Goal: Register for event/course

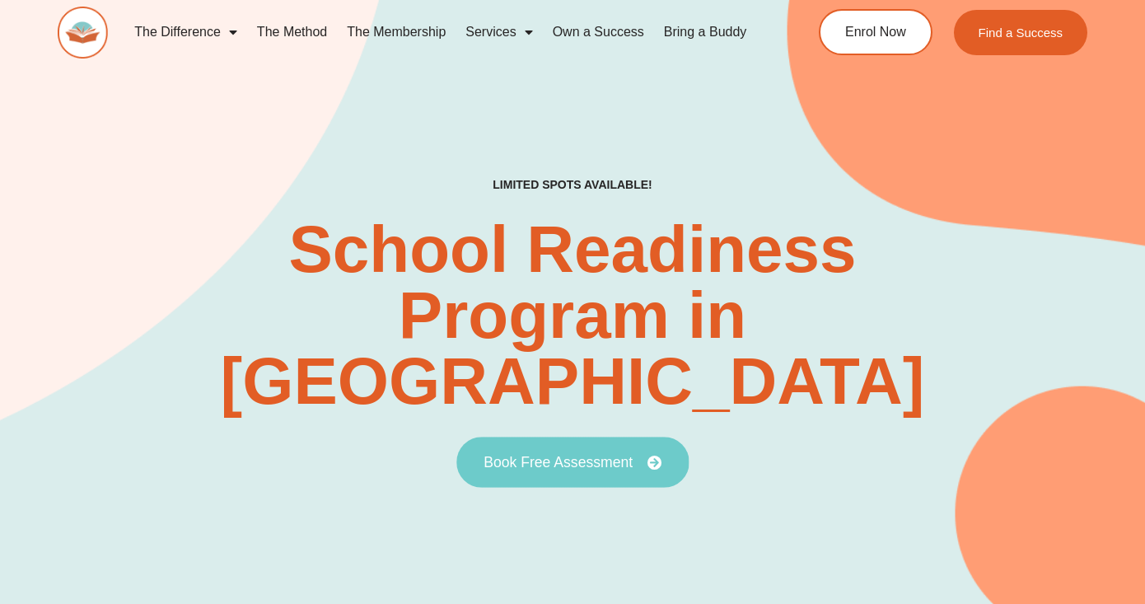
click at [591, 455] on span "Book Free Assessment" at bounding box center [558, 462] width 149 height 15
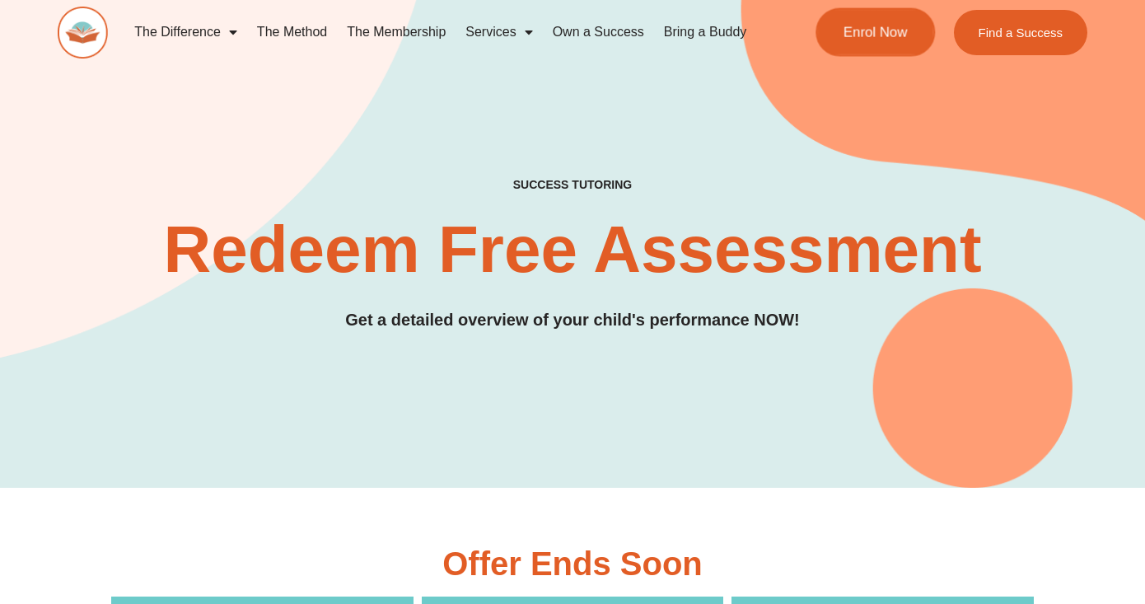
click at [865, 37] on span "Enrol Now" at bounding box center [875, 33] width 64 height 14
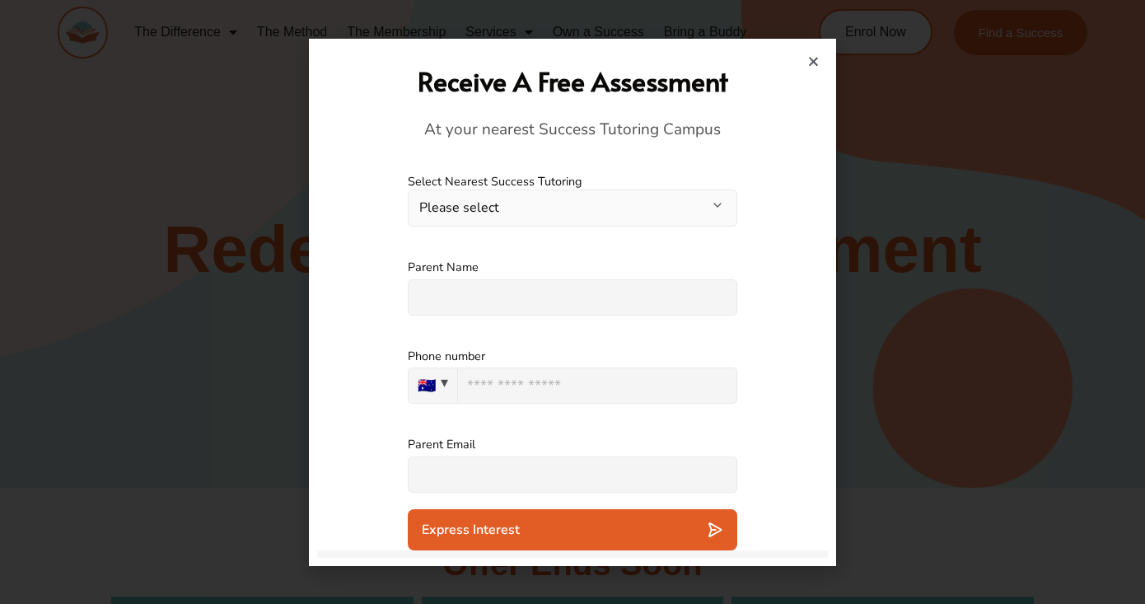
click at [713, 204] on button "Please select" at bounding box center [572, 207] width 329 height 37
click at [752, 182] on div "**********" at bounding box center [572, 200] width 511 height 86
click at [713, 206] on button "Please select" at bounding box center [572, 207] width 329 height 37
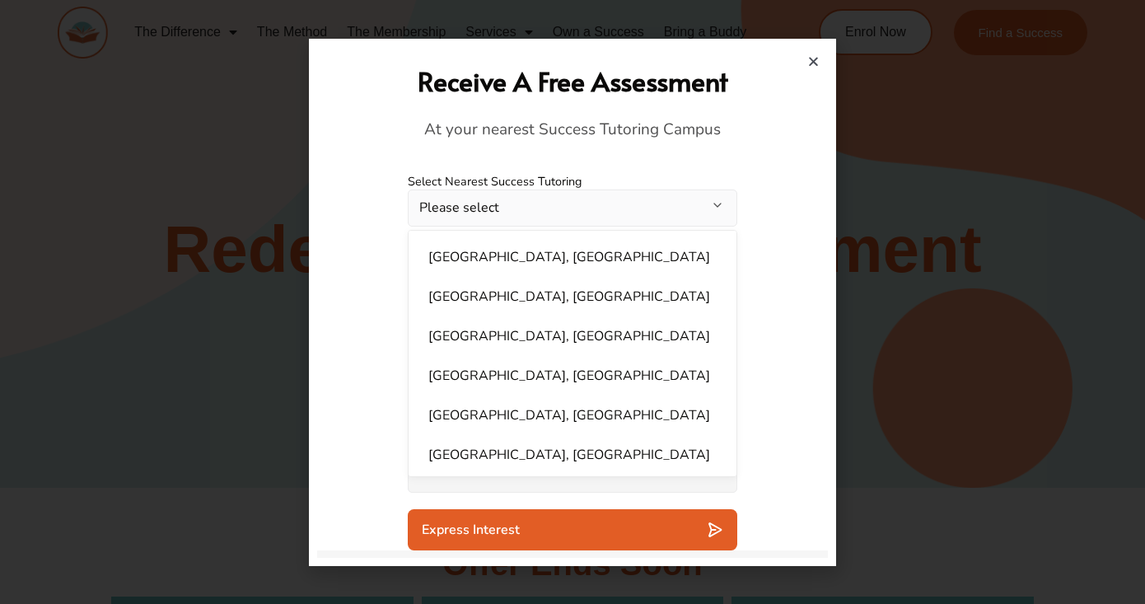
click at [517, 298] on li "[GEOGRAPHIC_DATA], [GEOGRAPHIC_DATA]" at bounding box center [572, 296] width 308 height 33
select select "**********"
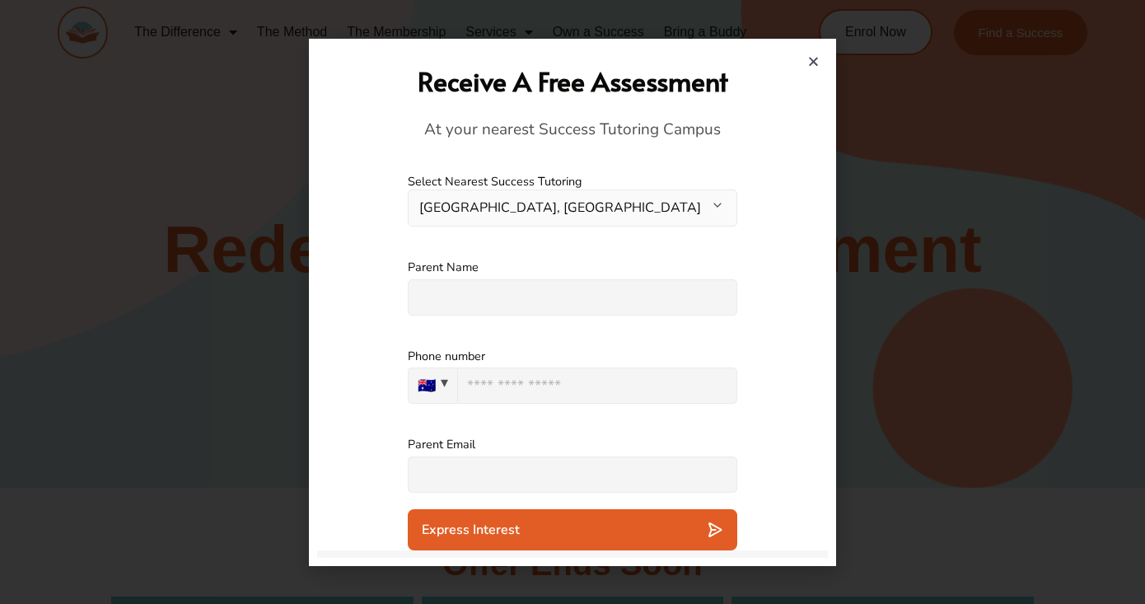
click at [812, 56] on icon "Close" at bounding box center [813, 61] width 12 height 12
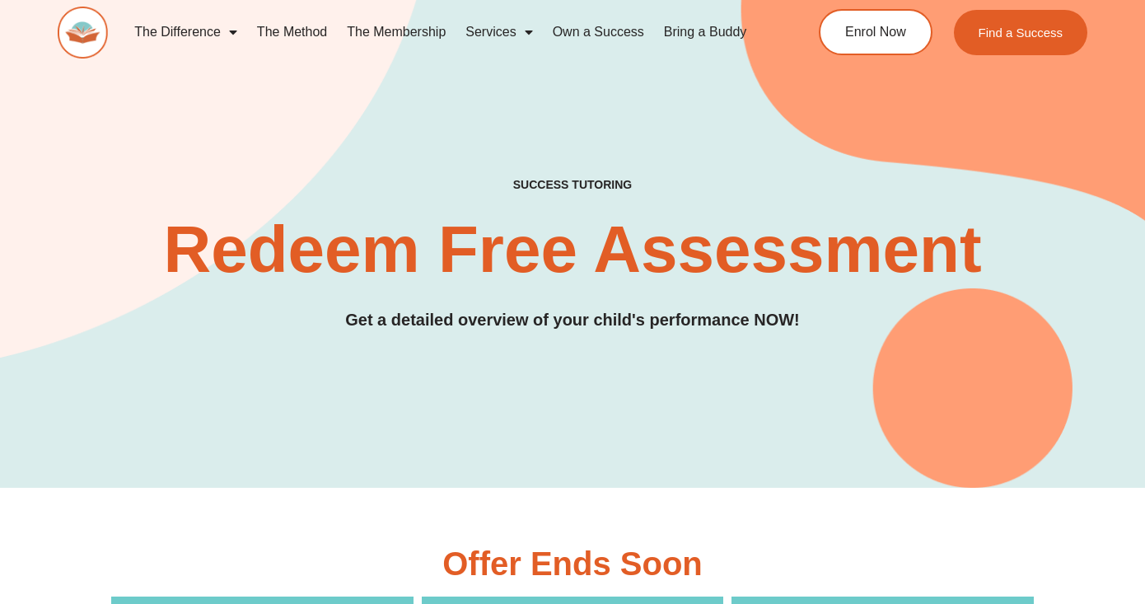
click at [708, 38] on link "Bring a Buddy" at bounding box center [705, 32] width 103 height 38
click at [615, 36] on link "Own a Success" at bounding box center [598, 32] width 111 height 38
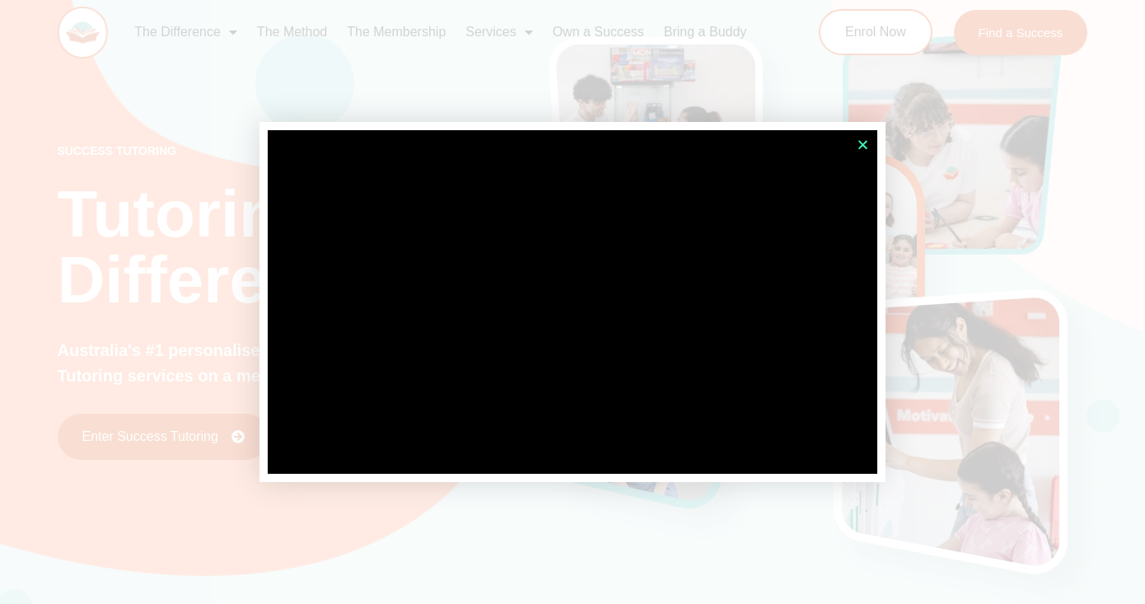
click at [861, 145] on icon "Close" at bounding box center [863, 144] width 12 height 12
